Goal: Obtain resource: Download file/media

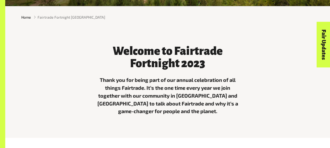
scroll to position [129, 0]
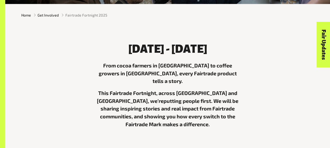
scroll to position [132, 0]
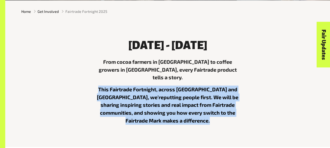
drag, startPoint x: 106, startPoint y: 83, endPoint x: 218, endPoint y: 115, distance: 116.0
click at [218, 115] on p "This Fairtrade Fortnight, across [GEOGRAPHIC_DATA] and [GEOGRAPHIC_DATA], we’re…" at bounding box center [167, 105] width 143 height 39
copy p "This Fairtrade Fortnight, across [GEOGRAPHIC_DATA] and [GEOGRAPHIC_DATA], we’re…"
click at [218, 115] on p "This Fairtrade Fortnight, across [GEOGRAPHIC_DATA] and [GEOGRAPHIC_DATA], we’re…" at bounding box center [167, 105] width 143 height 39
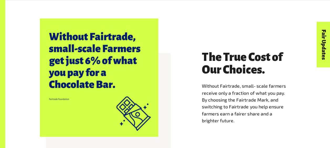
scroll to position [443, 0]
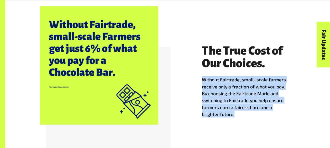
drag, startPoint x: 203, startPoint y: 72, endPoint x: 240, endPoint y: 108, distance: 51.3
click at [240, 108] on p "Without Fairtrade, small‑scale farmers receive only a fraction of what you pay.…" at bounding box center [249, 96] width 94 height 41
copy p "Without Fairtrade, small‑scale farmers receive only a fraction of what you pay.…"
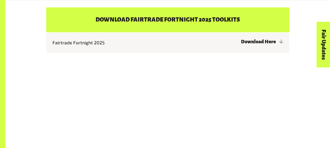
scroll to position [1065, 0]
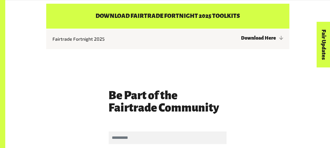
click at [167, 9] on h4 "Download Fairtrade Fortnight 2025 Toolkits" at bounding box center [167, 16] width 243 height 25
click at [264, 35] on link "Download Here" at bounding box center [262, 37] width 42 height 5
click at [208, 14] on h4 "Download Fairtrade Fortnight 2025 Toolkits" at bounding box center [167, 16] width 243 height 25
